Goal: Transaction & Acquisition: Download file/media

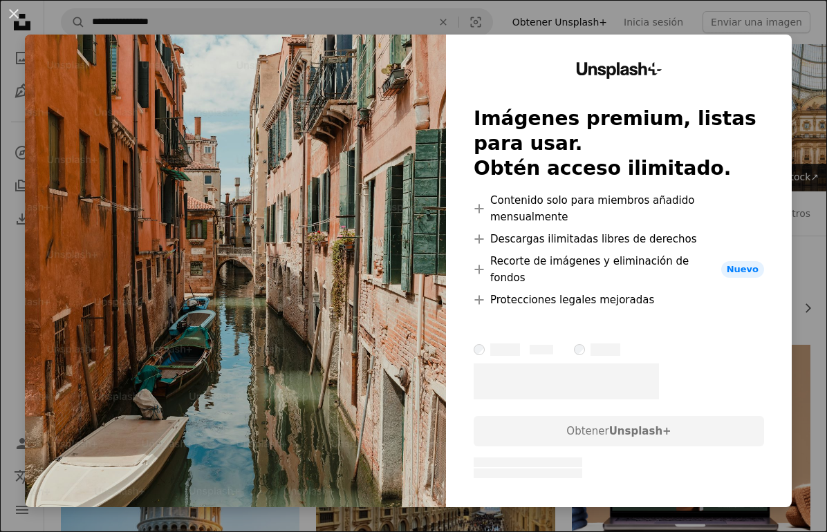
scroll to position [5967, 0]
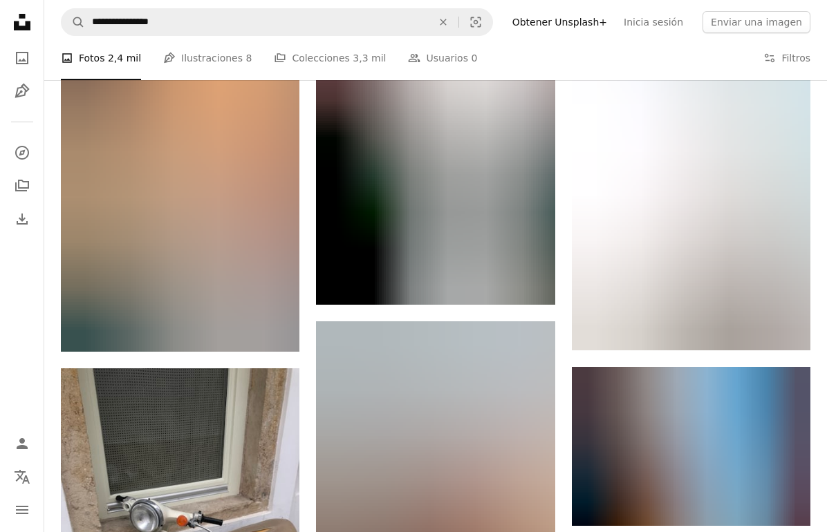
scroll to position [15588, 0]
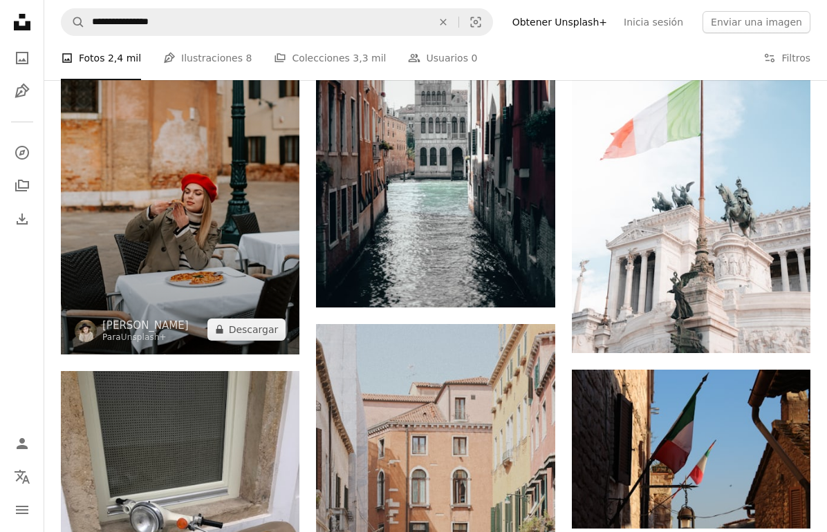
click at [219, 197] on img at bounding box center [180, 176] width 239 height 358
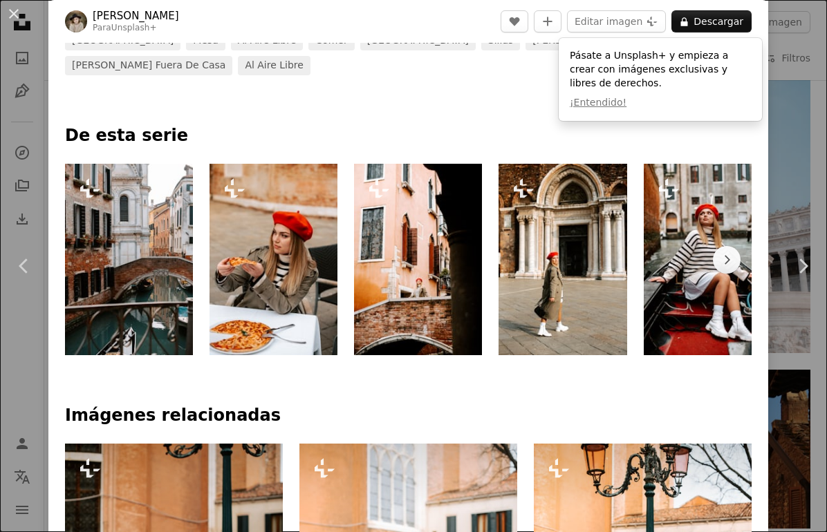
scroll to position [568, 0]
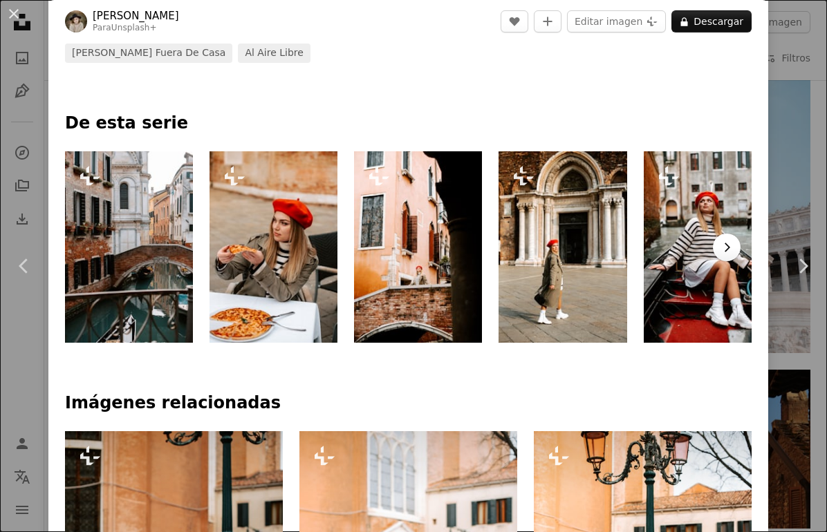
click at [734, 241] on icon "Chevron right" at bounding box center [727, 248] width 14 height 14
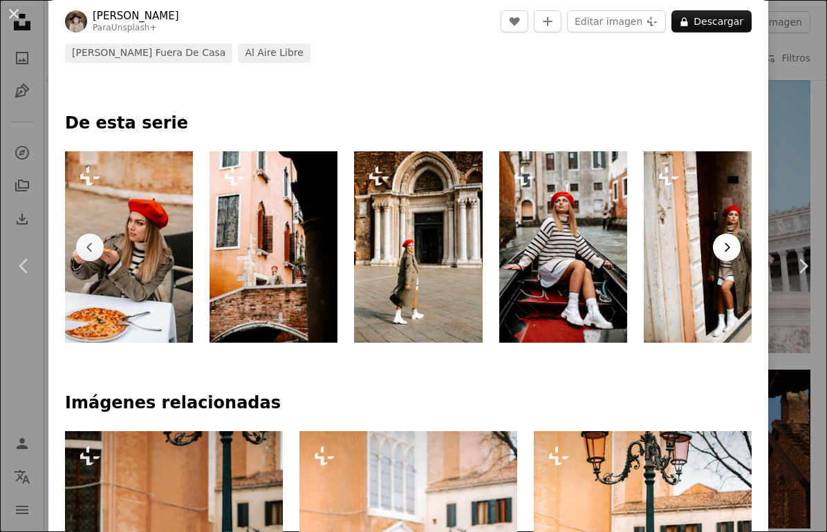
click at [734, 241] on icon "Chevron right" at bounding box center [727, 248] width 14 height 14
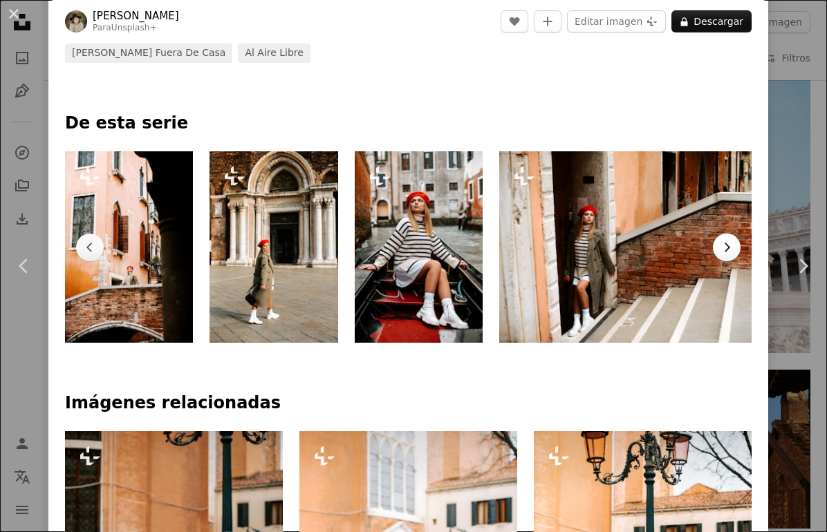
click at [734, 241] on icon "Chevron right" at bounding box center [727, 248] width 14 height 14
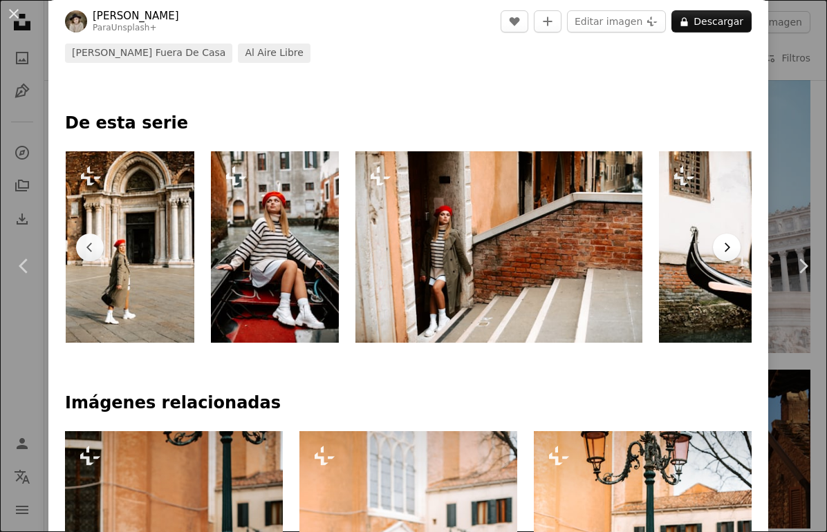
click at [734, 241] on icon "Chevron right" at bounding box center [727, 248] width 14 height 14
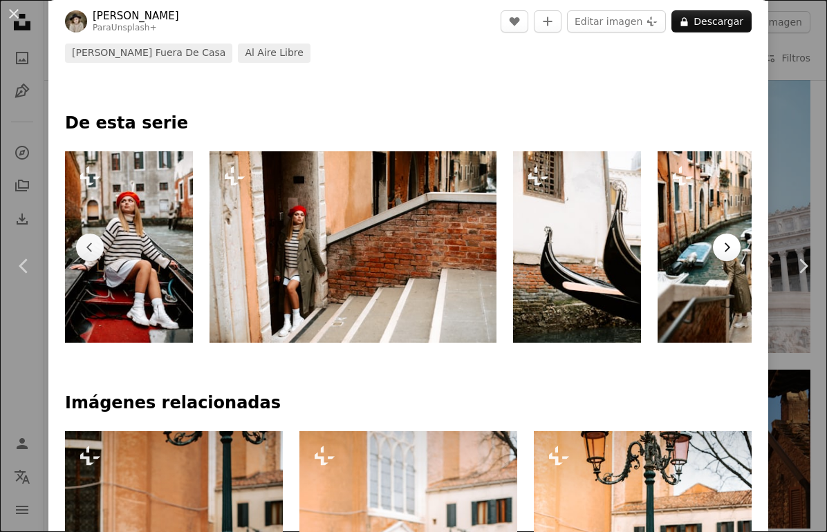
click at [734, 241] on icon "Chevron right" at bounding box center [727, 248] width 14 height 14
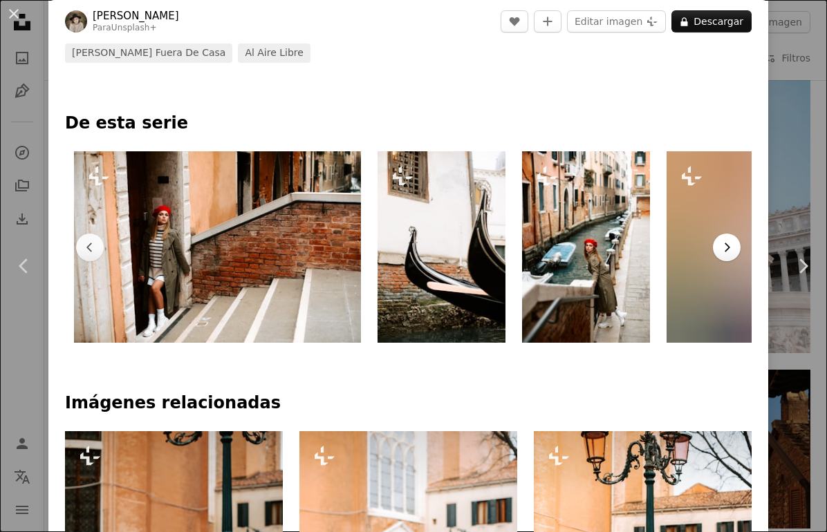
scroll to position [0, 723]
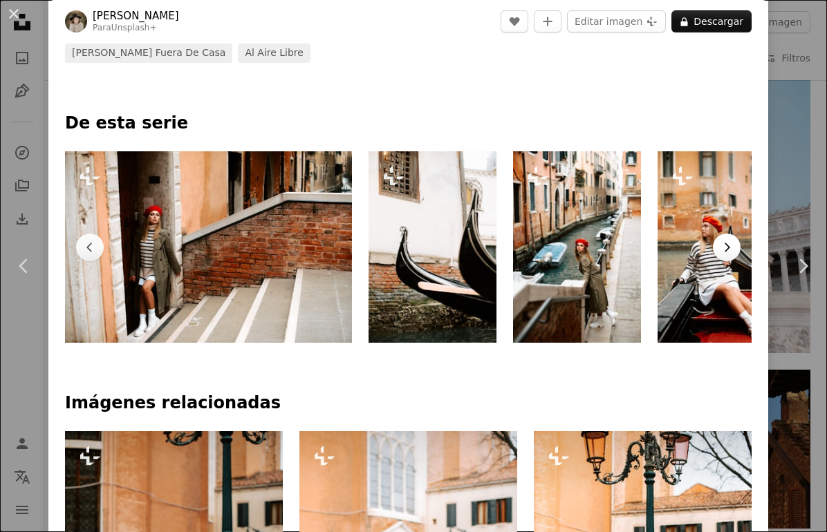
click at [734, 241] on icon "Chevron right" at bounding box center [727, 248] width 14 height 14
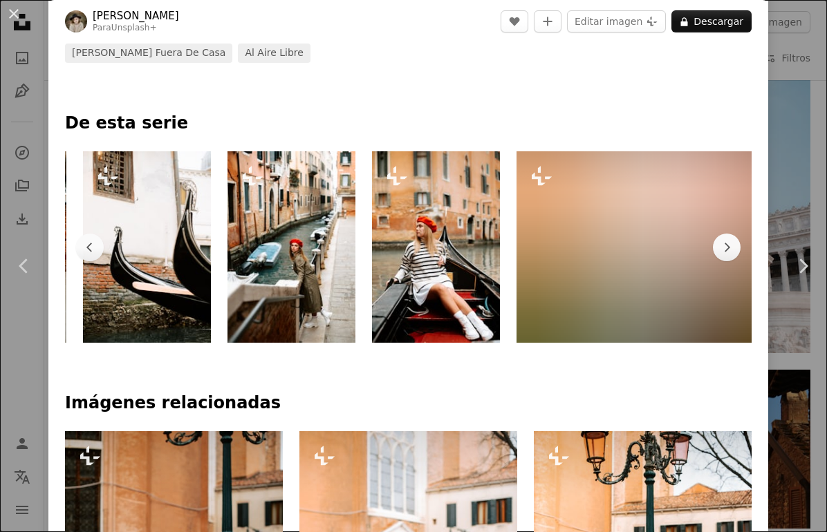
scroll to position [0, 1027]
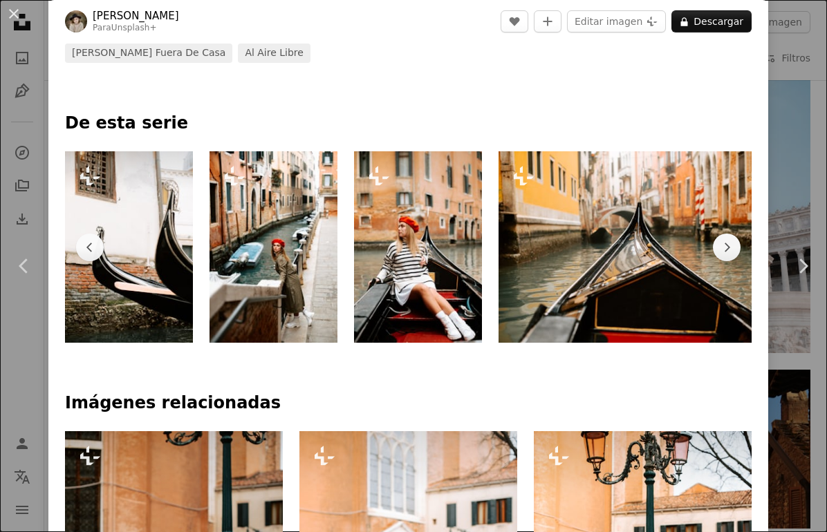
click at [150, 277] on img at bounding box center [129, 247] width 128 height 192
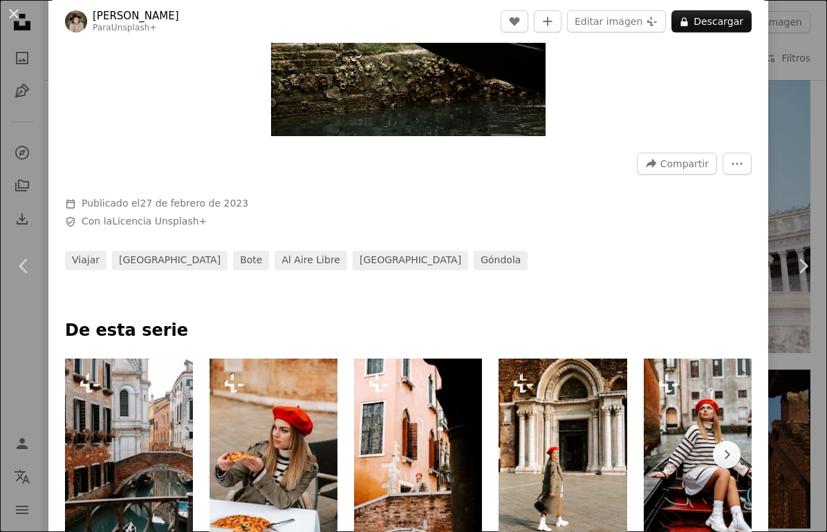
scroll to position [500, 0]
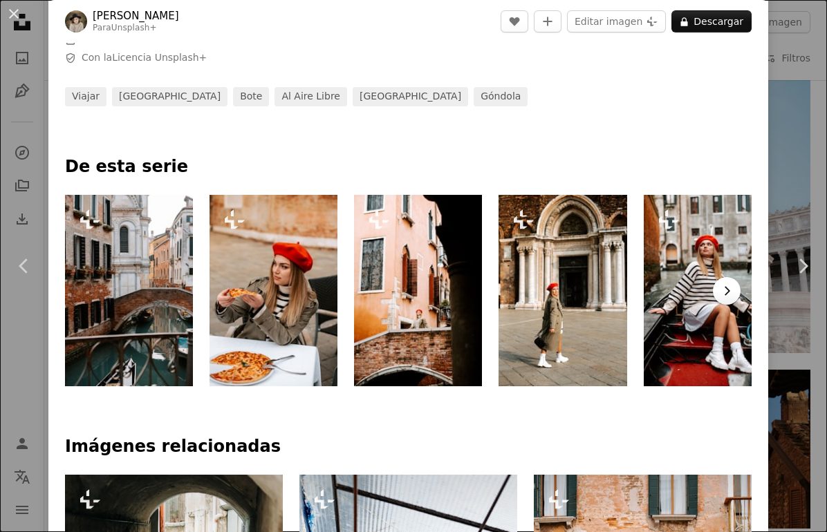
click at [734, 293] on icon "Chevron right" at bounding box center [727, 291] width 14 height 14
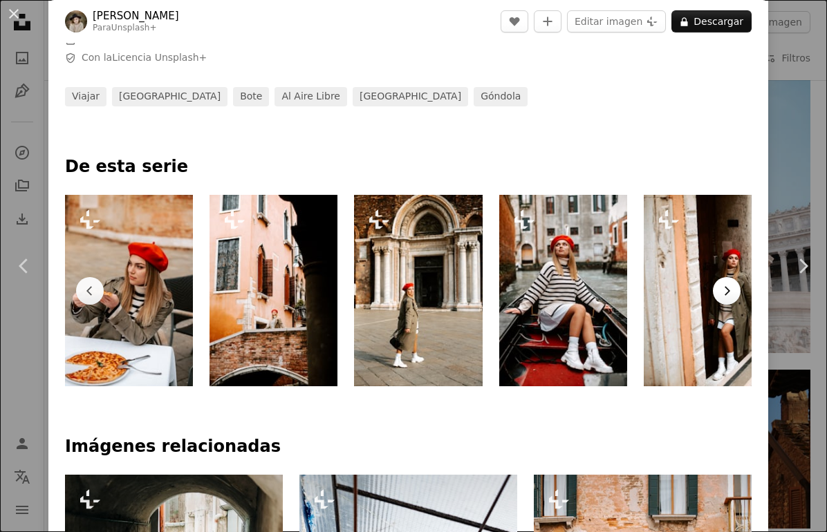
click at [734, 293] on icon "Chevron right" at bounding box center [727, 291] width 14 height 14
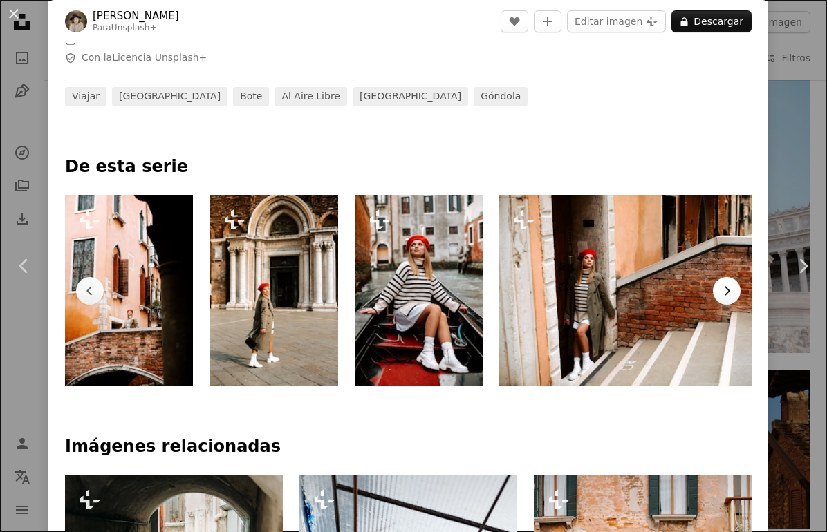
click at [734, 293] on icon "Chevron right" at bounding box center [727, 291] width 14 height 14
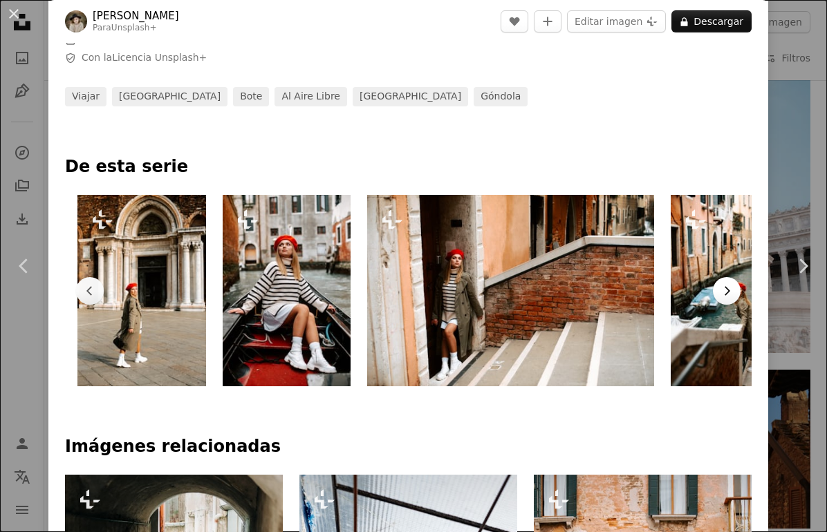
click at [734, 293] on icon "Chevron right" at bounding box center [727, 291] width 14 height 14
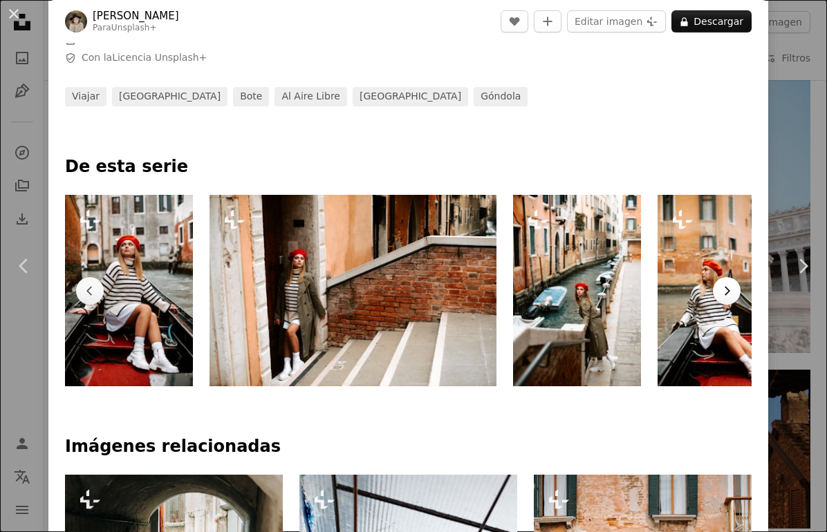
click at [734, 293] on icon "Chevron right" at bounding box center [727, 291] width 14 height 14
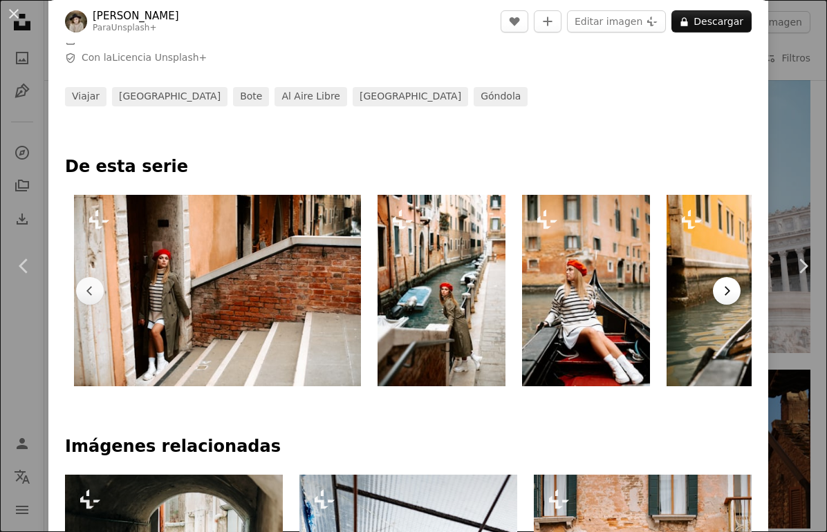
click at [734, 293] on icon "Chevron right" at bounding box center [727, 291] width 14 height 14
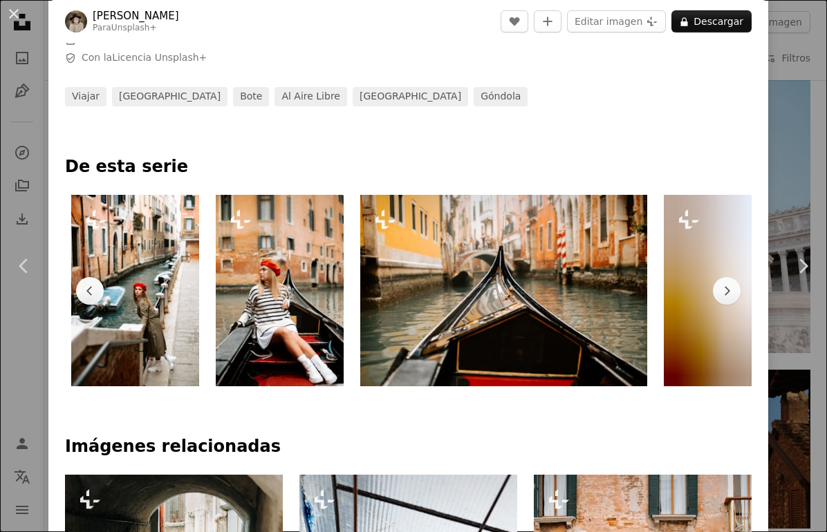
scroll to position [0, 1027]
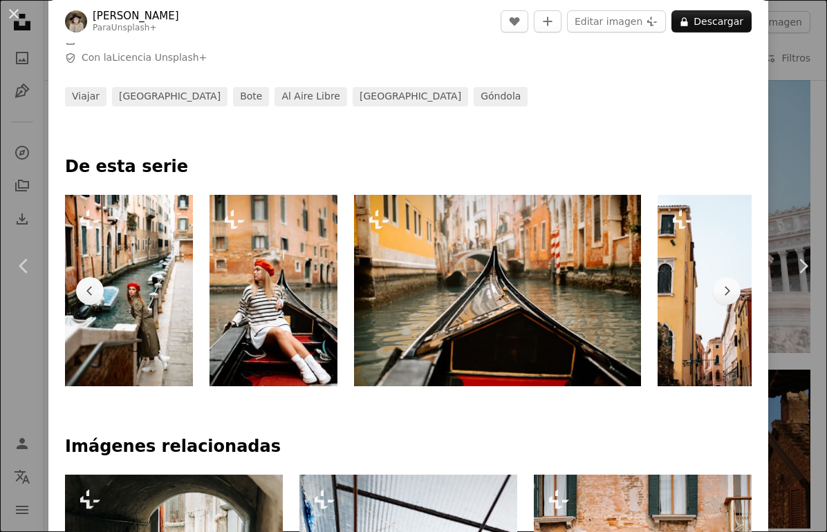
click at [506, 323] on img at bounding box center [497, 291] width 287 height 192
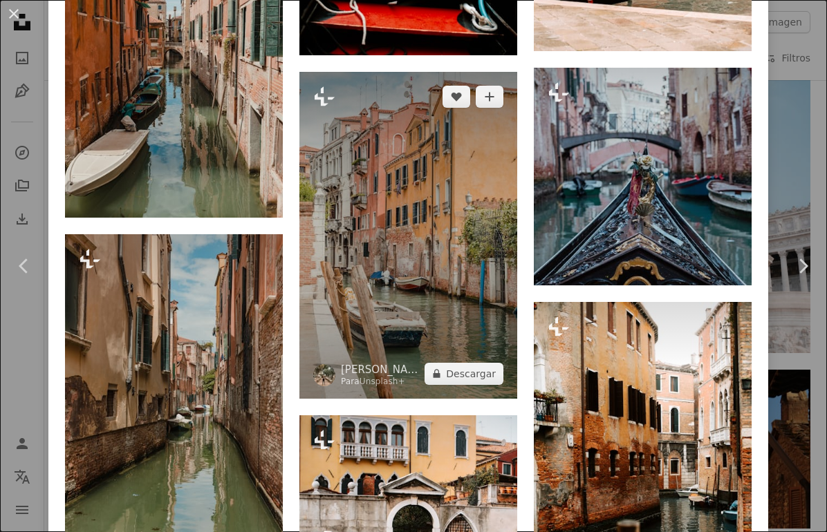
scroll to position [1285, 0]
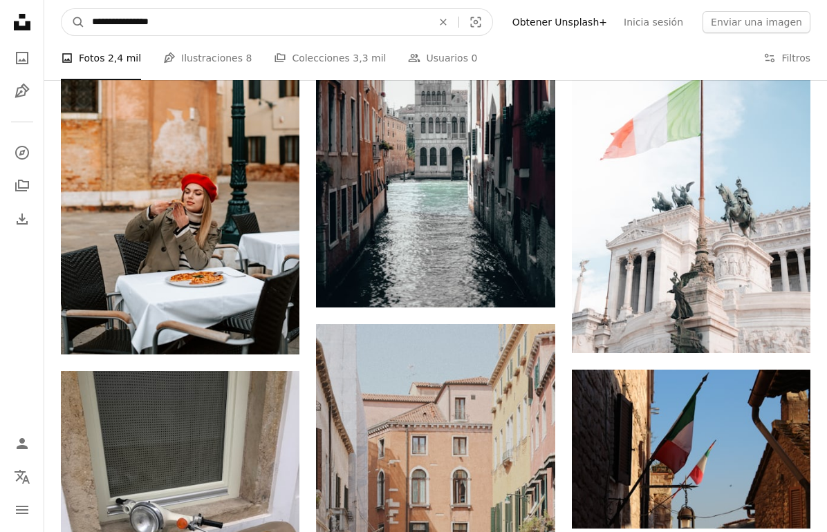
click at [225, 18] on input "**********" at bounding box center [256, 22] width 343 height 26
type input "**********"
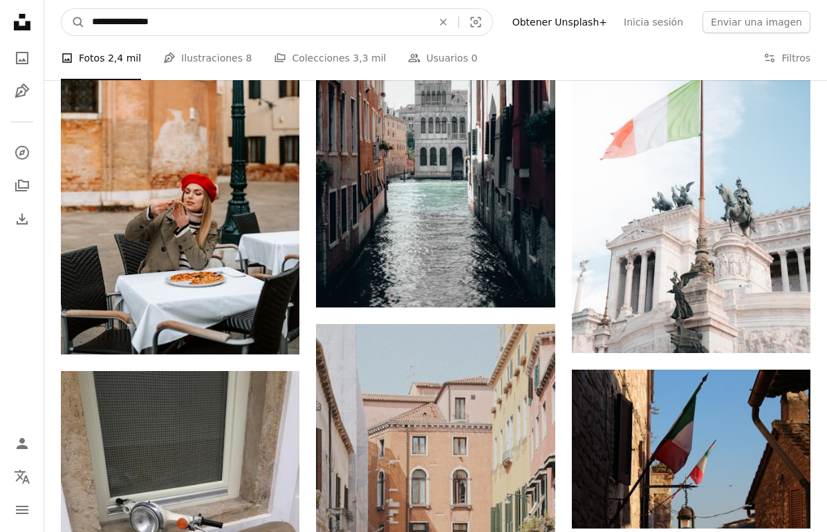
click button "A magnifying glass" at bounding box center [74, 22] width 24 height 26
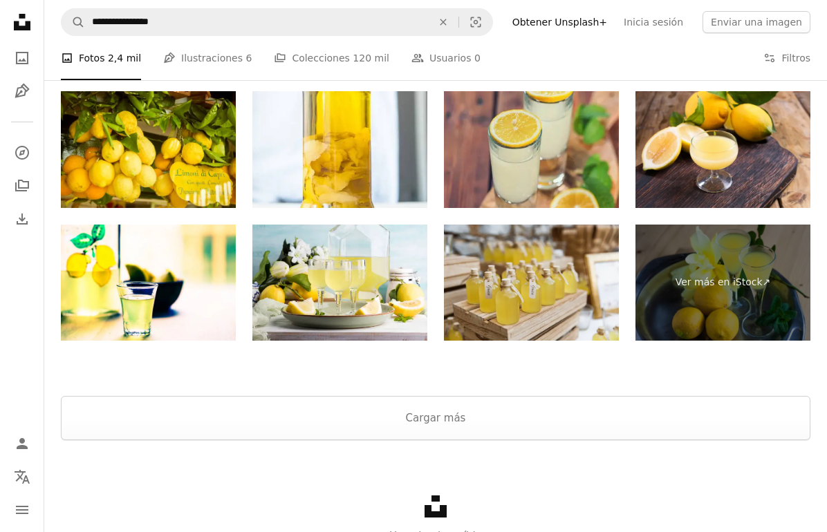
scroll to position [2886, 0]
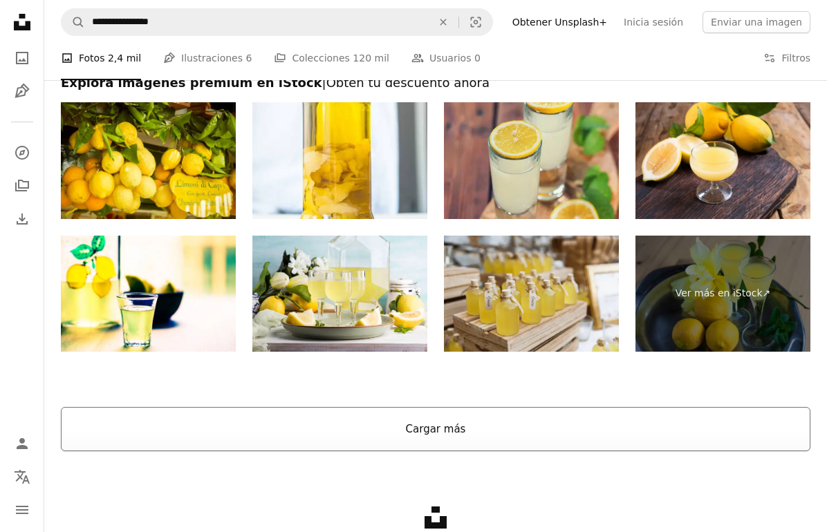
click at [193, 434] on button "Cargar más" at bounding box center [436, 429] width 750 height 44
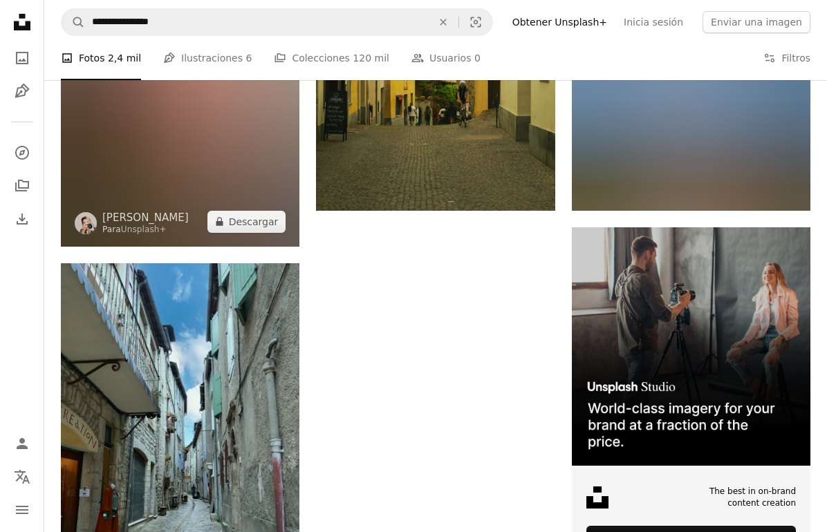
scroll to position [6730, 0]
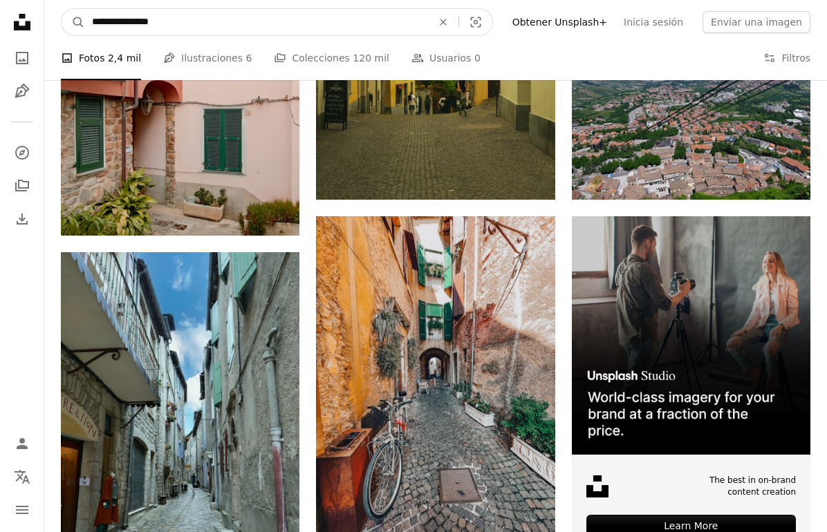
click at [194, 22] on input "**********" at bounding box center [256, 22] width 343 height 26
type input "**********"
click button "A magnifying glass" at bounding box center [74, 22] width 24 height 26
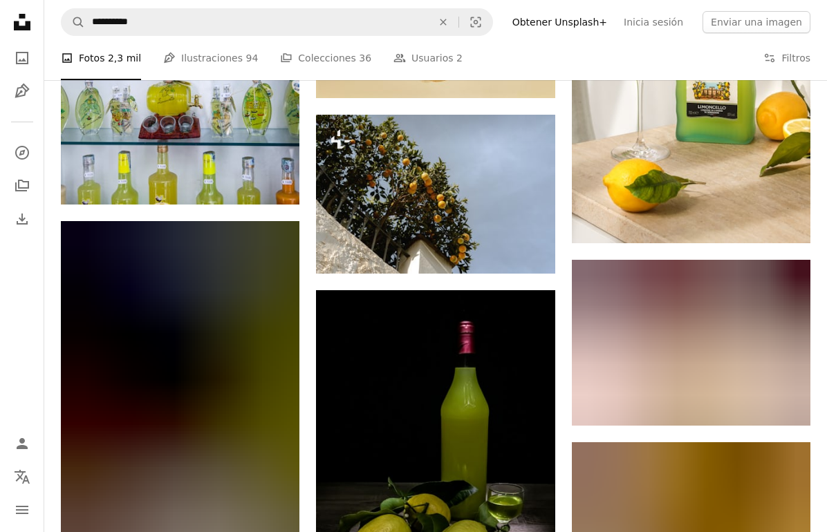
scroll to position [814, 0]
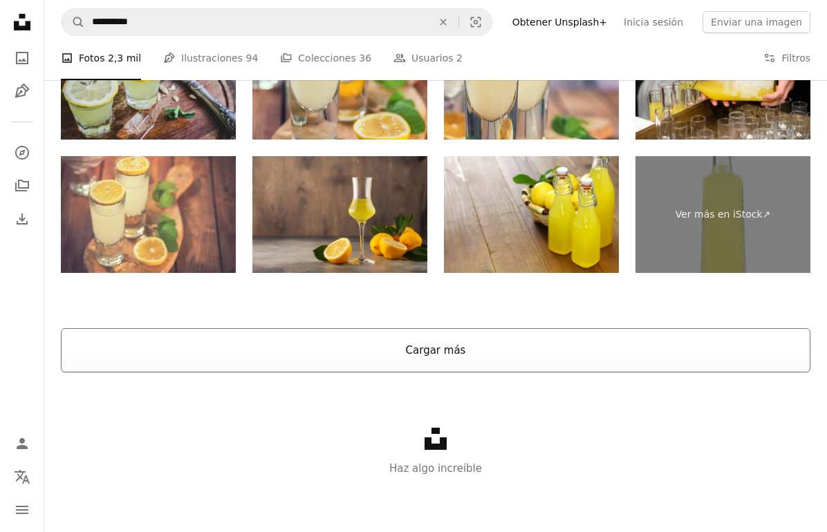
click at [446, 341] on button "Cargar más" at bounding box center [436, 350] width 750 height 44
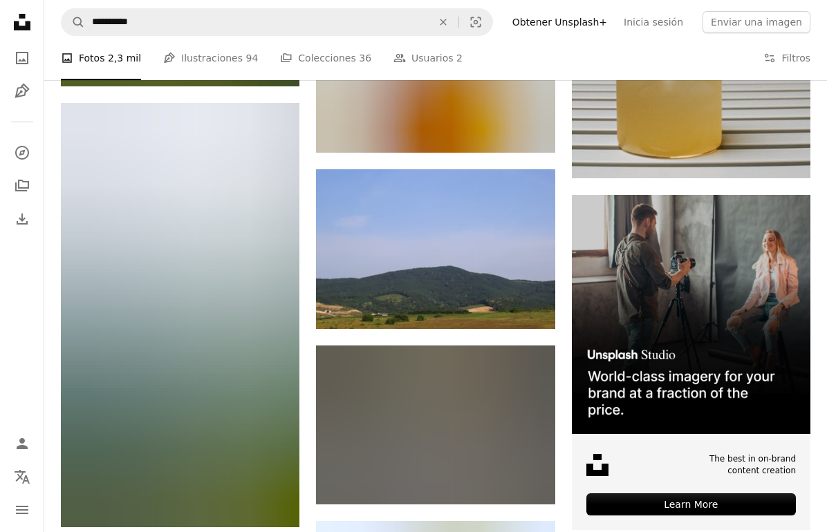
scroll to position [5764, 0]
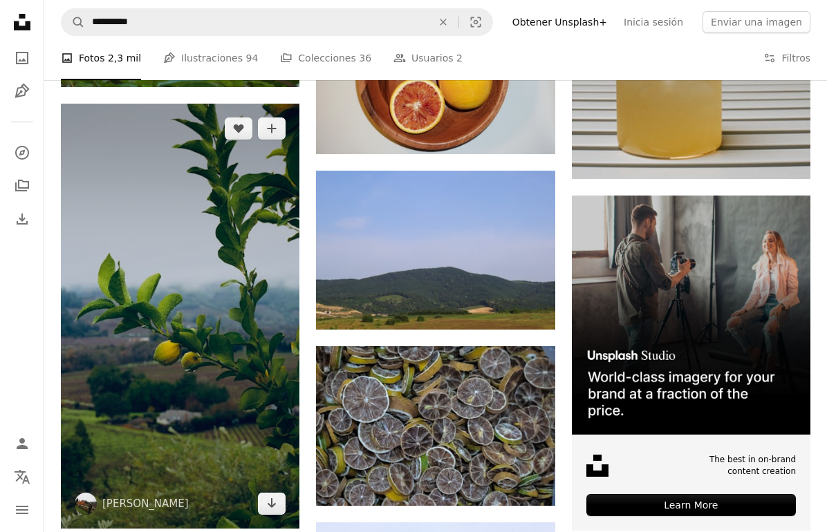
click at [189, 376] on img at bounding box center [180, 316] width 239 height 425
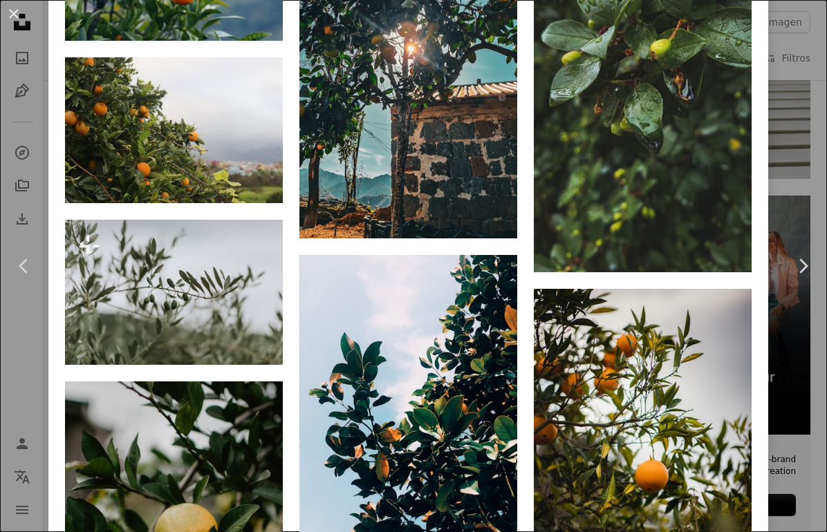
scroll to position [3135, 0]
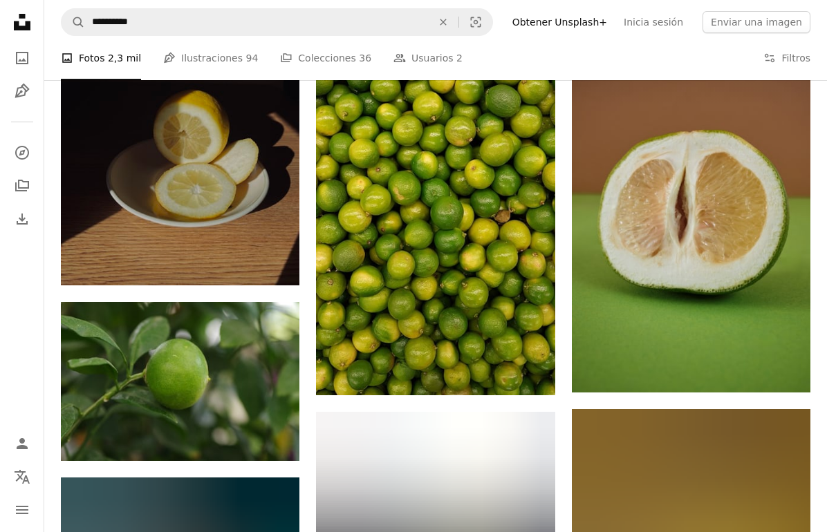
scroll to position [14486, 0]
